Goal: Task Accomplishment & Management: Complete application form

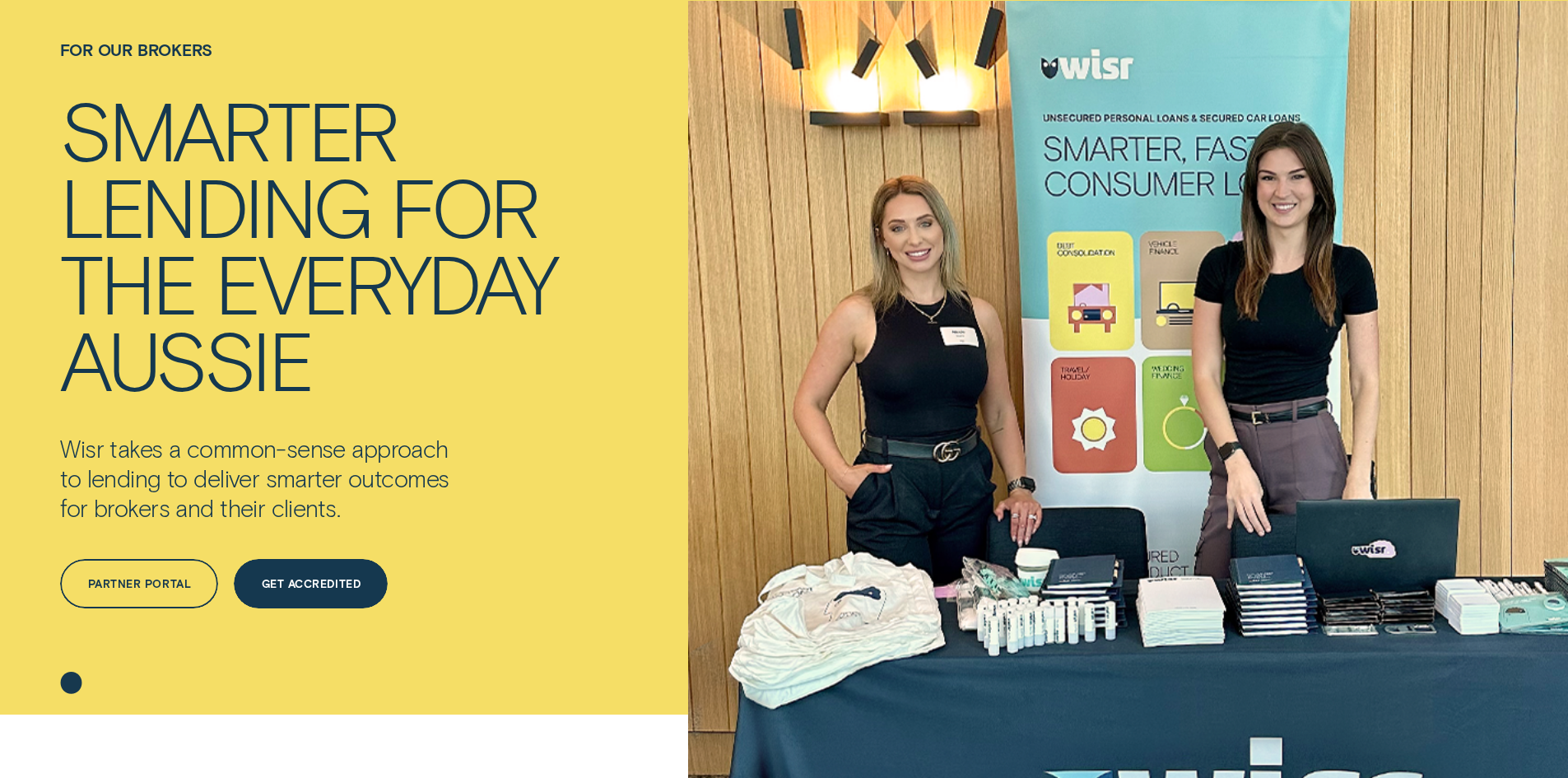
scroll to position [247, 0]
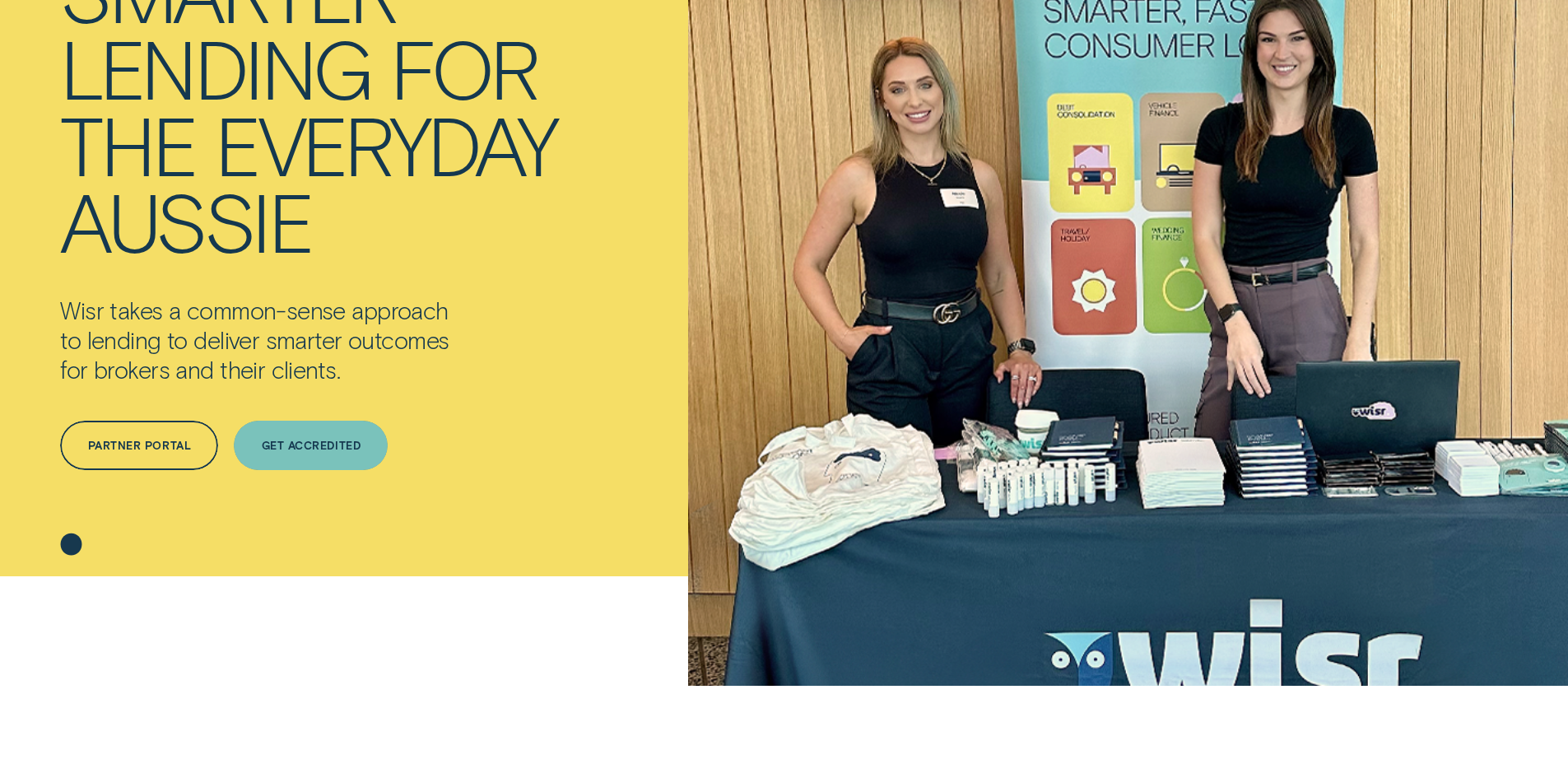
click at [327, 443] on div "Get Accredited" at bounding box center [311, 445] width 99 height 9
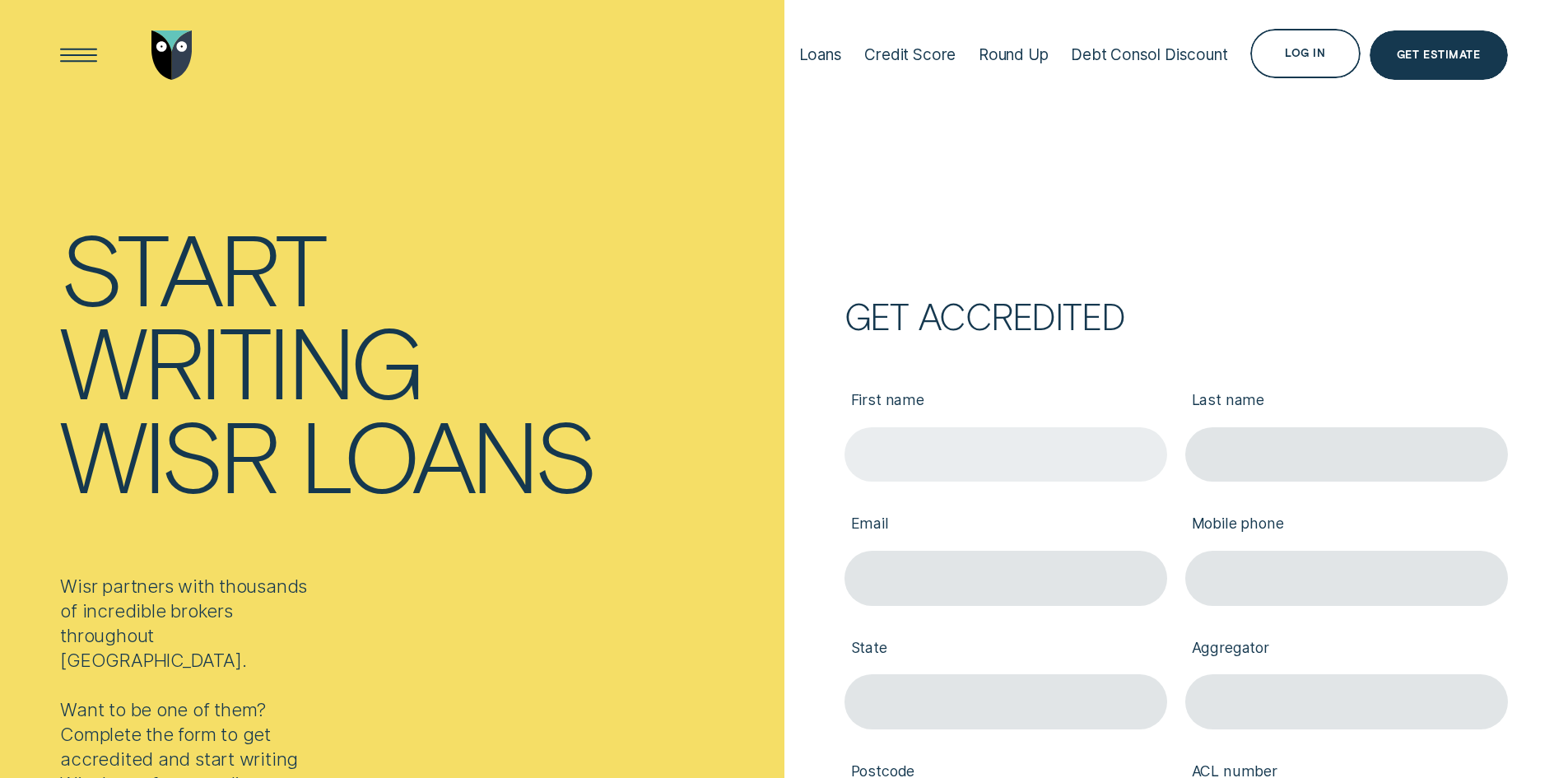
click at [931, 455] on input "First name" at bounding box center [1005, 455] width 322 height 55
type input "Nick"
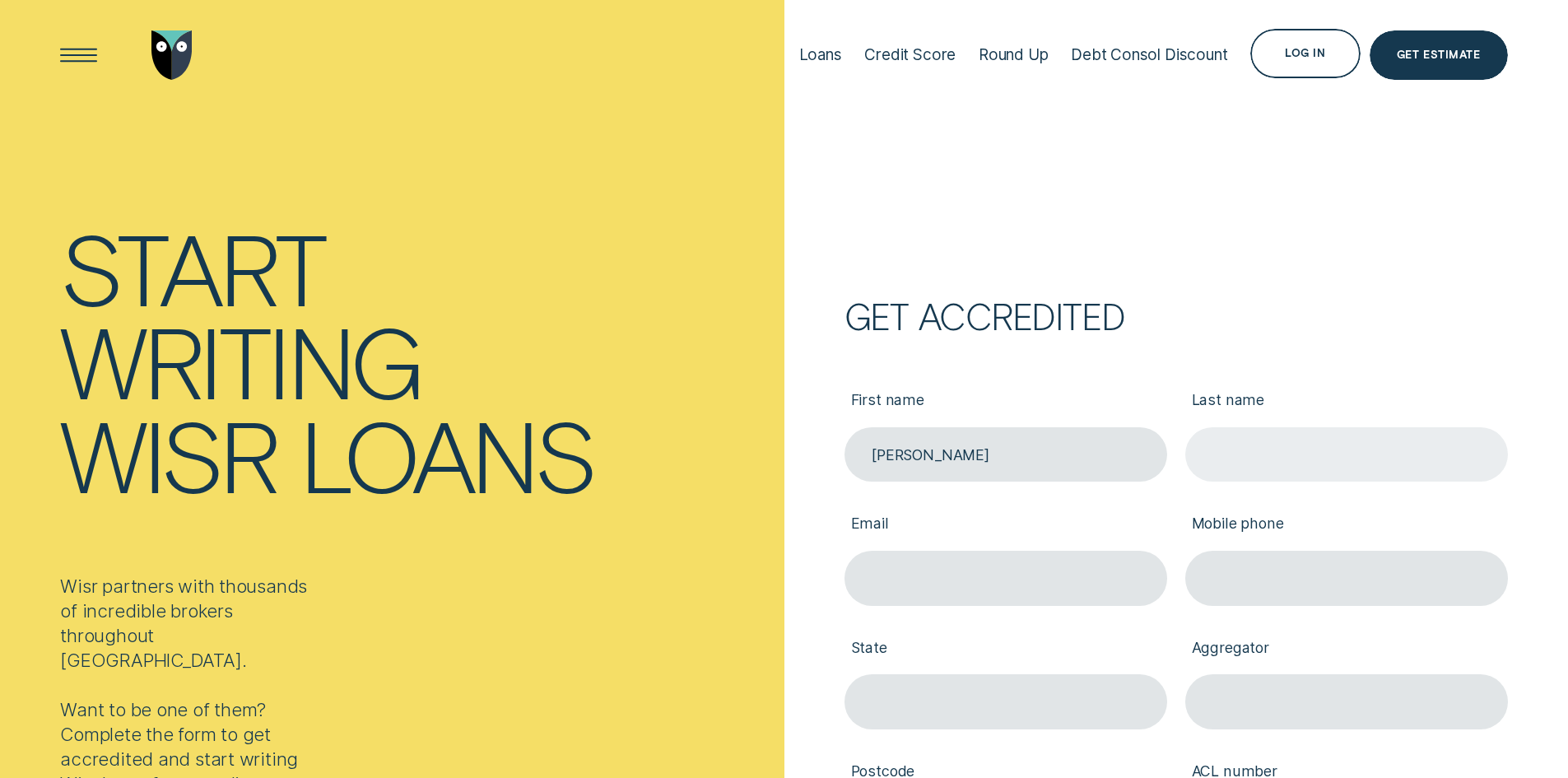
click at [1266, 451] on input "Last name" at bounding box center [1347, 455] width 322 height 55
type input "Popovich"
type input "nick@popovichfinancialservices.com"
type input "0423644828"
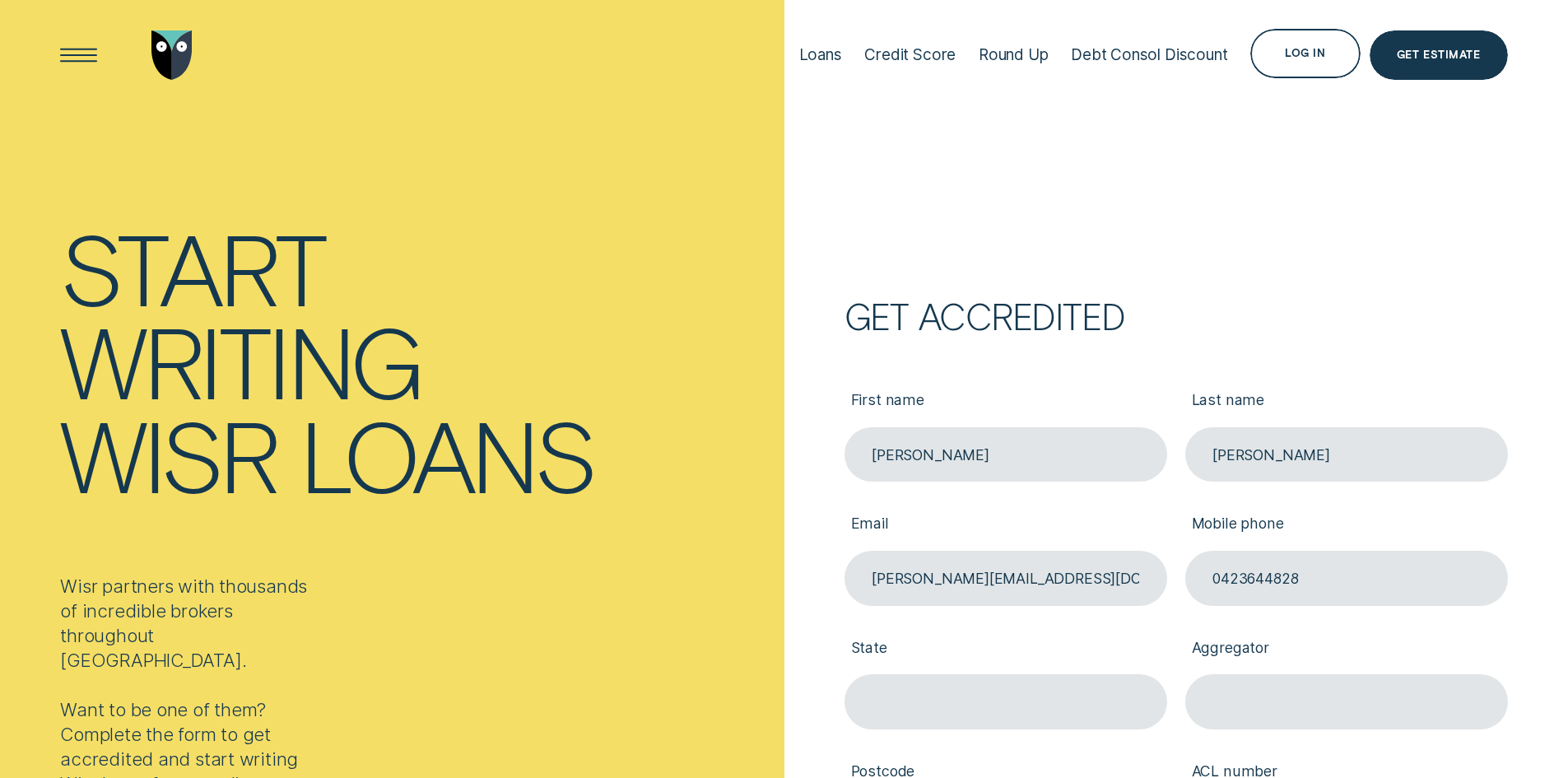
type input "QLD"
type input "4216"
click at [944, 714] on input "QLD" at bounding box center [1005, 701] width 322 height 55
type input "NSW"
click at [1241, 686] on input "Aggregator" at bounding box center [1347, 701] width 322 height 55
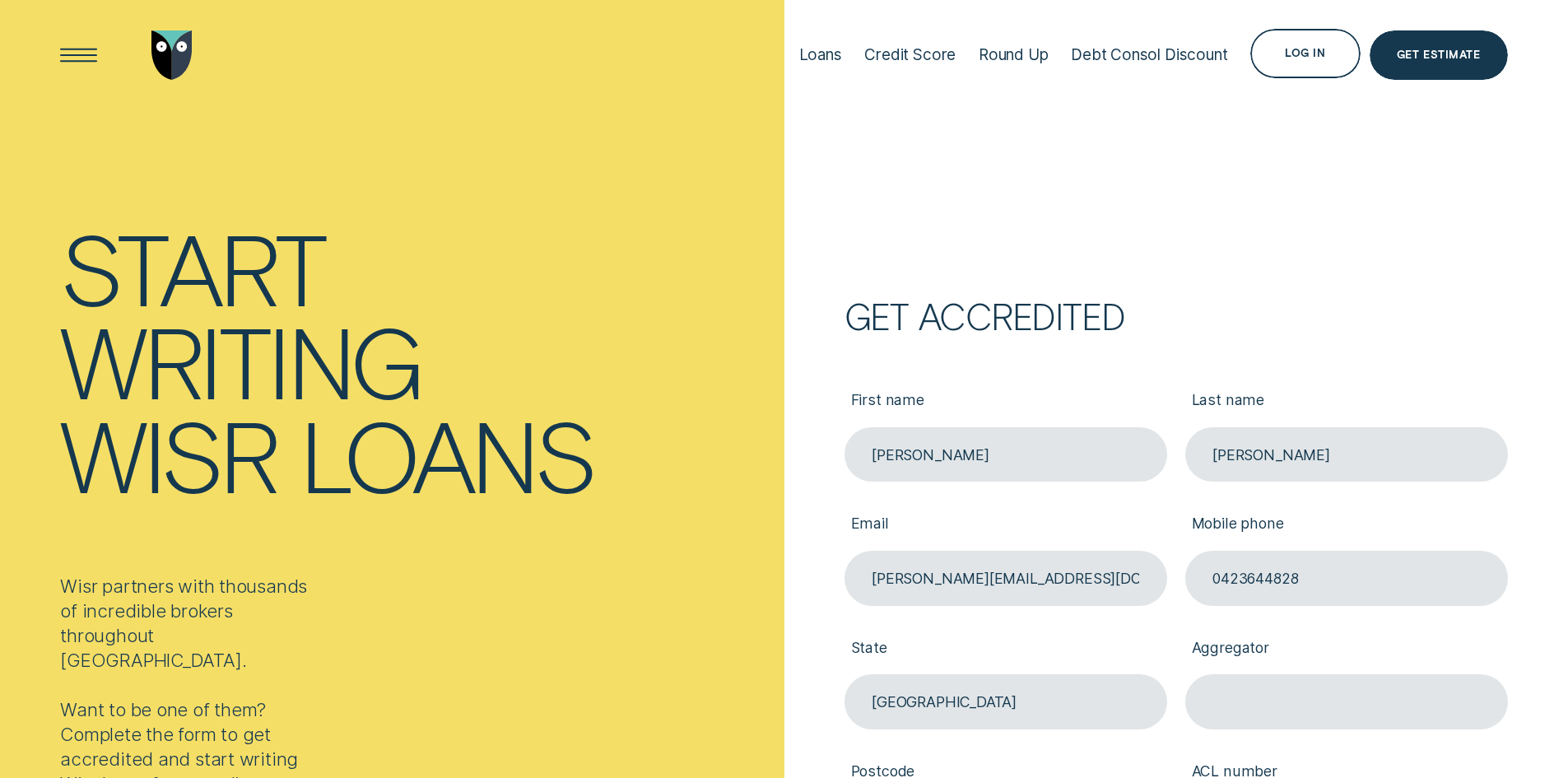
type input "AFG"
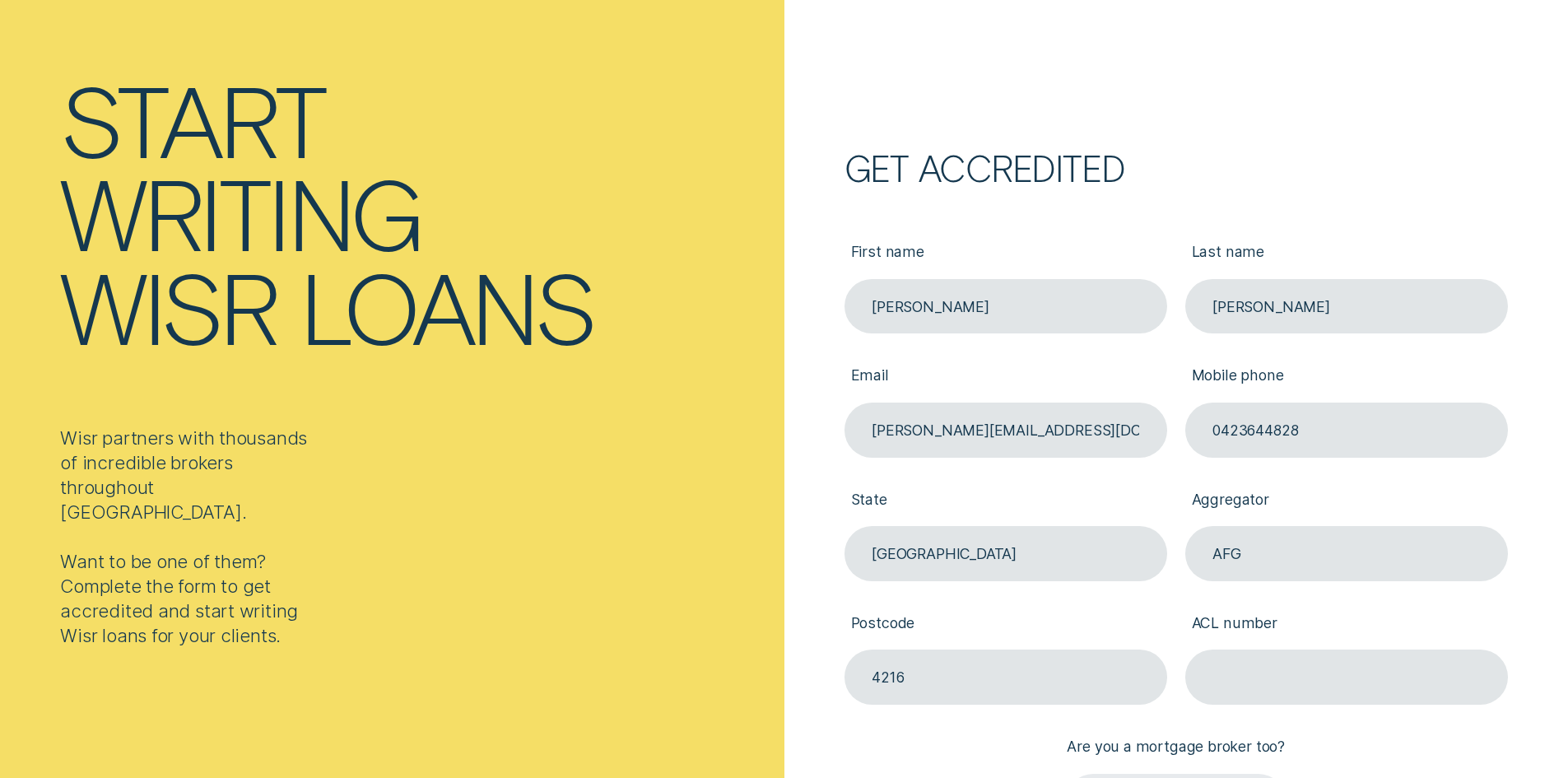
scroll to position [329, 0]
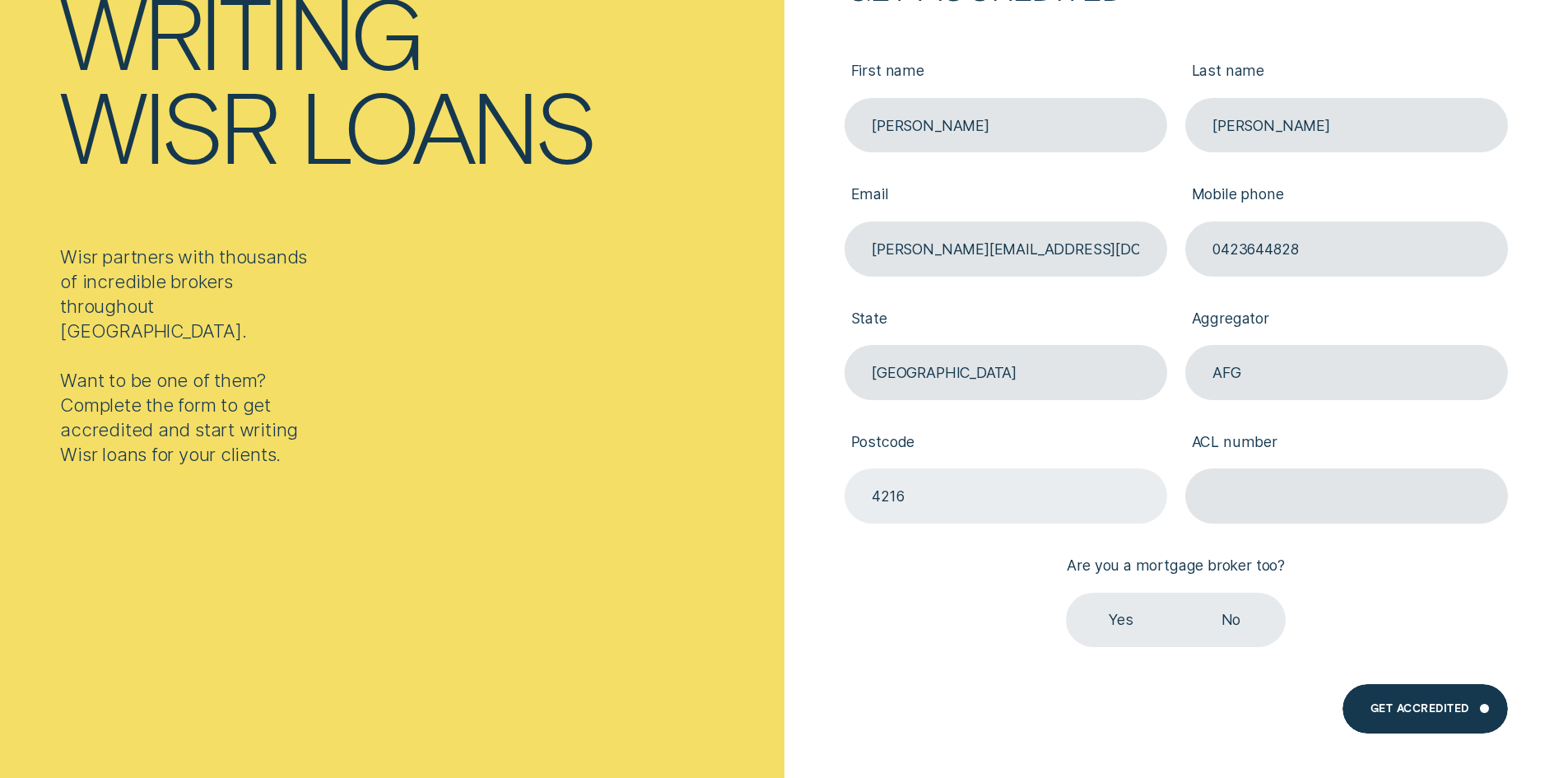
click at [933, 505] on input "4216" at bounding box center [1005, 496] width 322 height 55
type input "4"
type input "2102"
click at [1272, 499] on input "ACL number" at bounding box center [1347, 496] width 322 height 55
type input "389087"
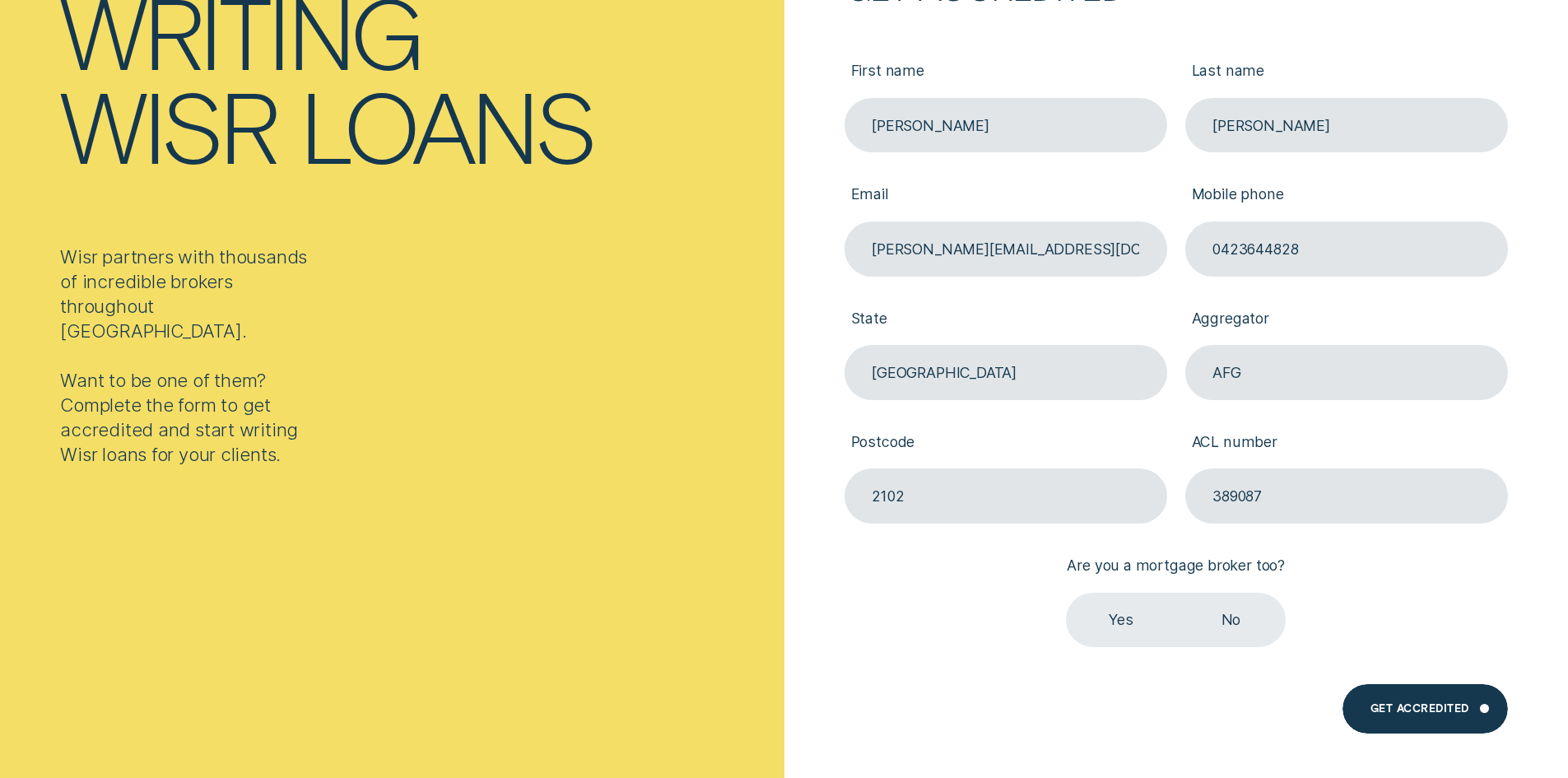
click at [1116, 628] on label "Yes" at bounding box center [1120, 620] width 109 height 55
click at [1066, 593] on input "Yes" at bounding box center [1066, 593] width 0 height 0
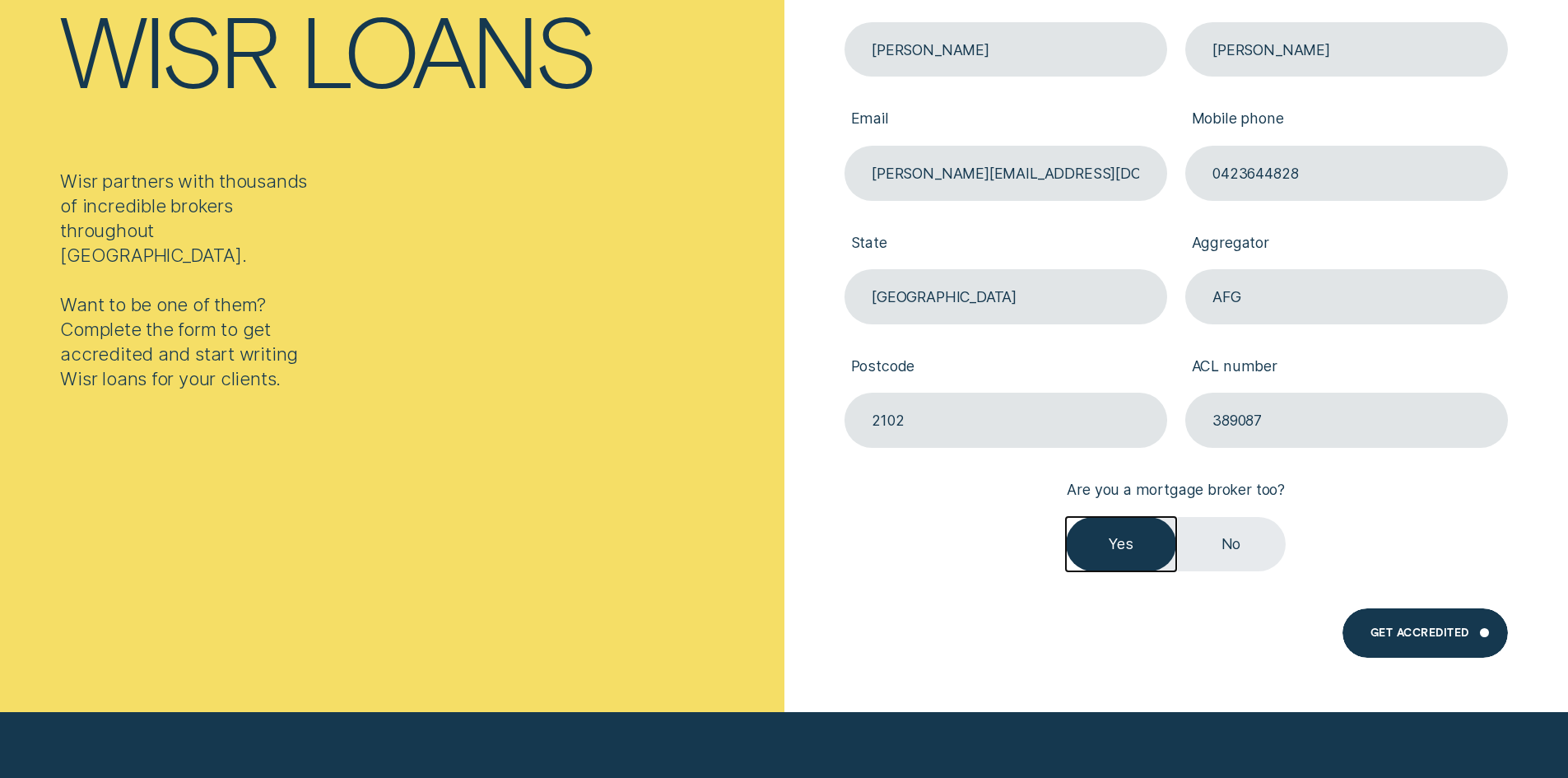
scroll to position [412, 0]
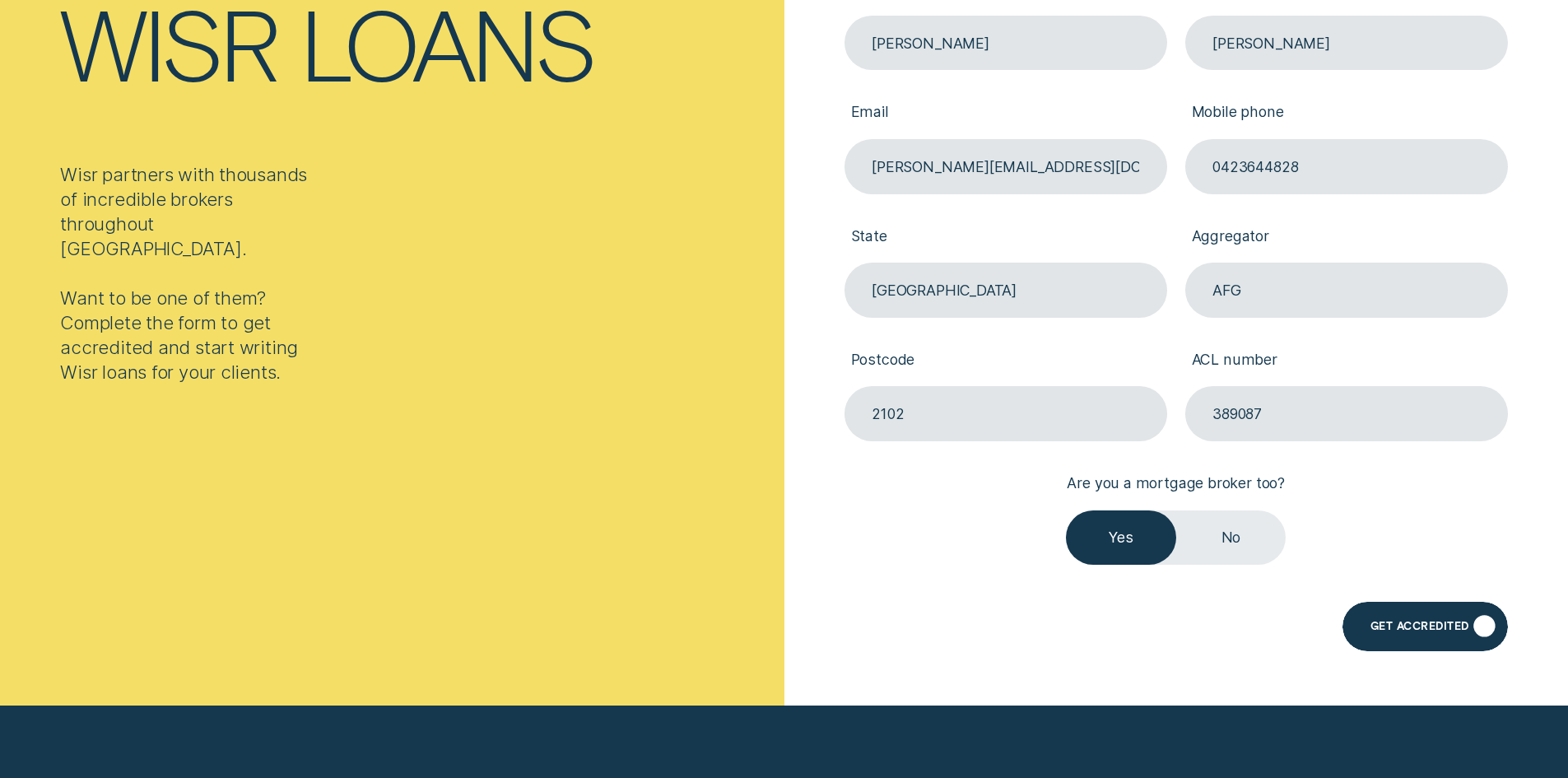
click at [1403, 637] on div "Get Accredited" at bounding box center [1424, 626] width 165 height 49
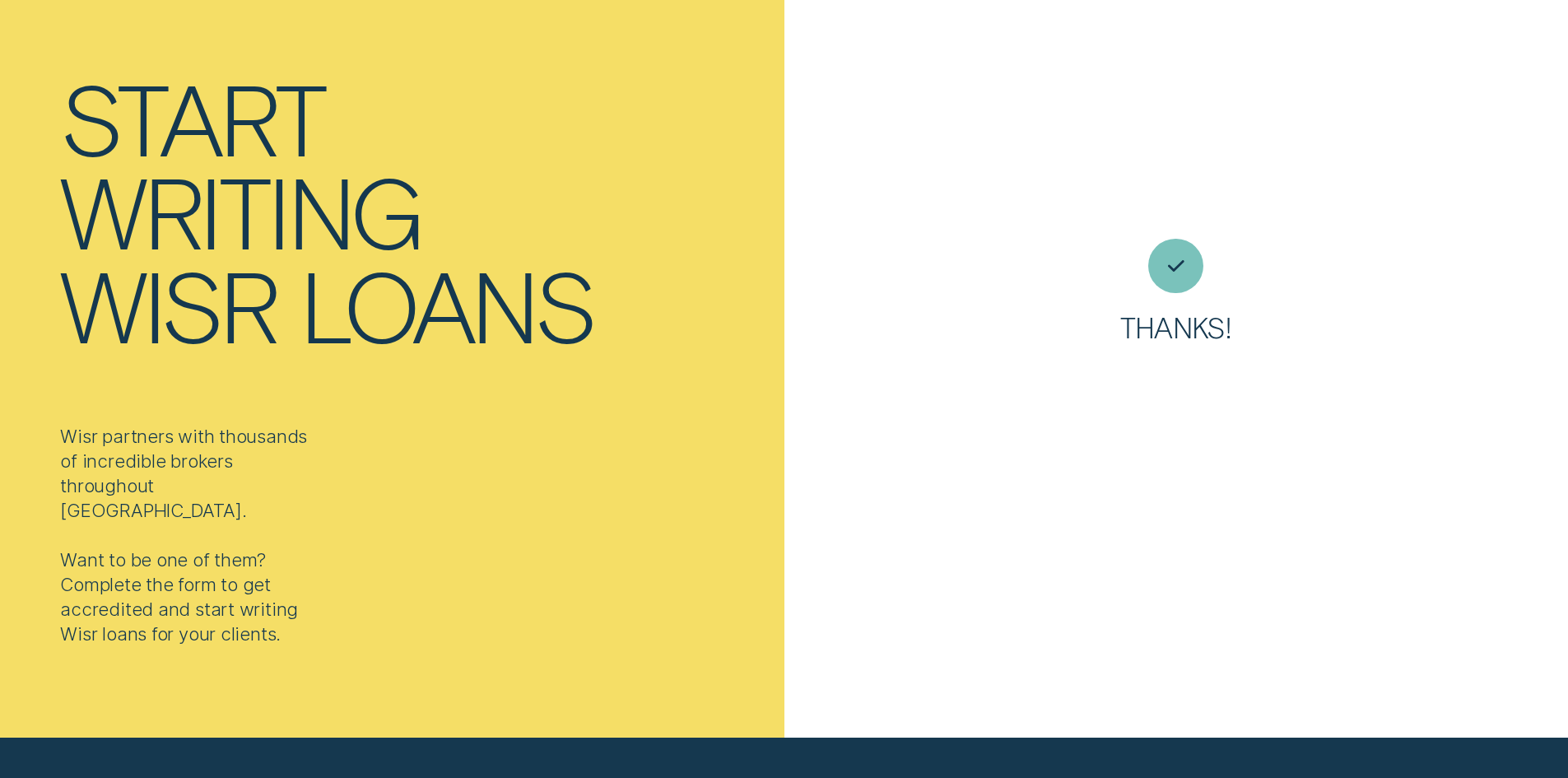
scroll to position [0, 0]
